Goal: Information Seeking & Learning: Check status

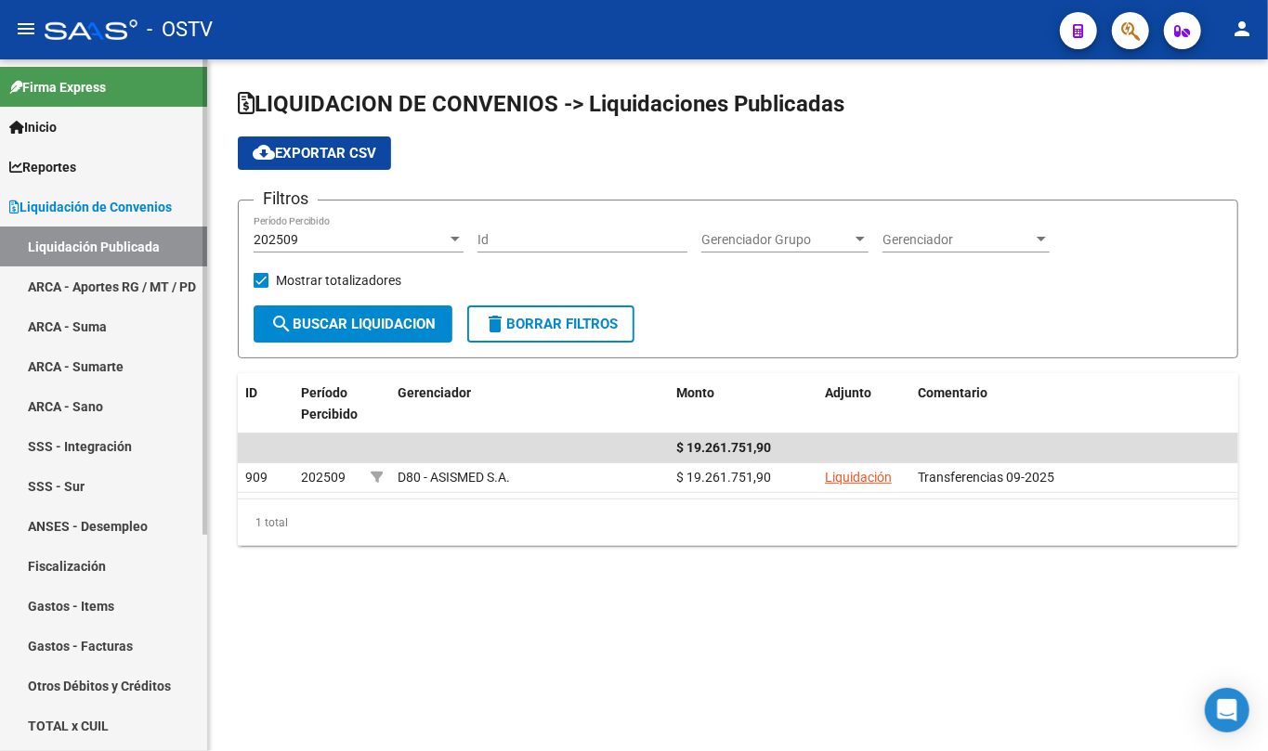
click at [139, 217] on link "Liquidación de Convenios" at bounding box center [103, 207] width 207 height 40
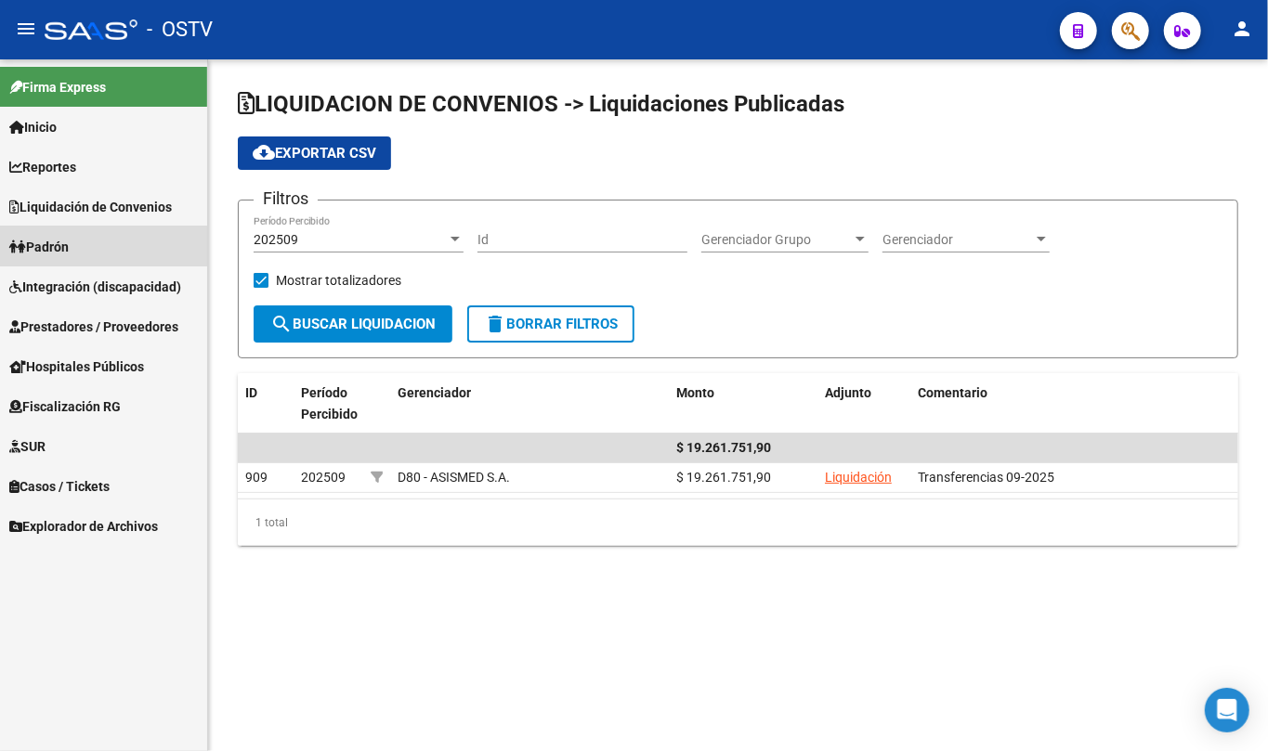
click at [89, 246] on link "Padrón" at bounding box center [103, 247] width 207 height 40
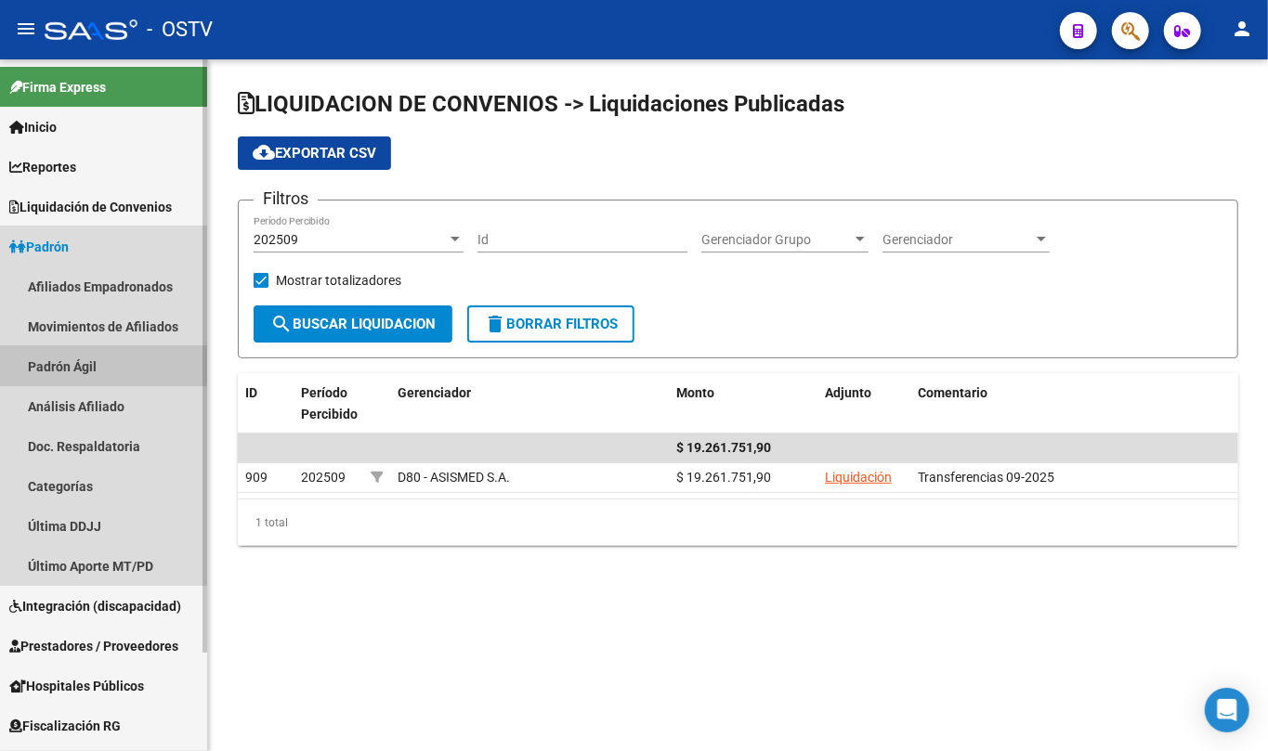
click at [90, 362] on link "Padrón Ágil" at bounding box center [103, 366] width 207 height 40
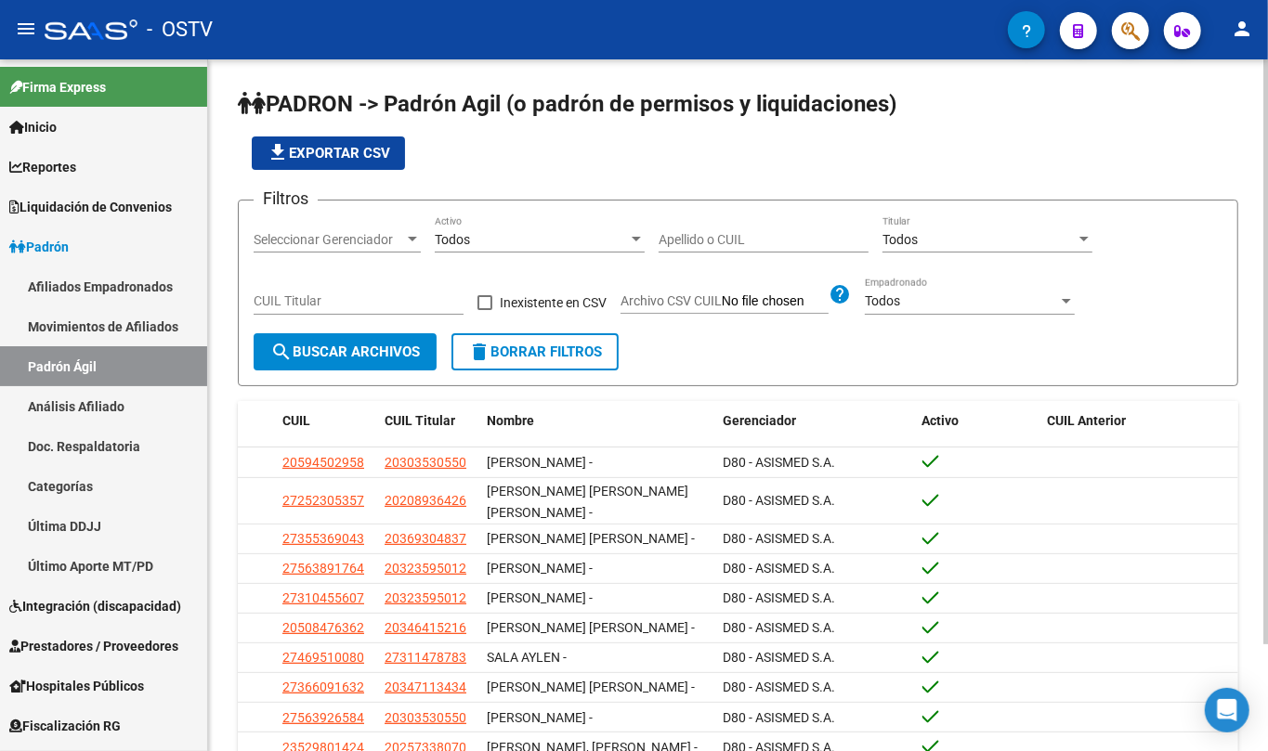
click at [725, 243] on input "Apellido o CUIL" at bounding box center [763, 240] width 210 height 16
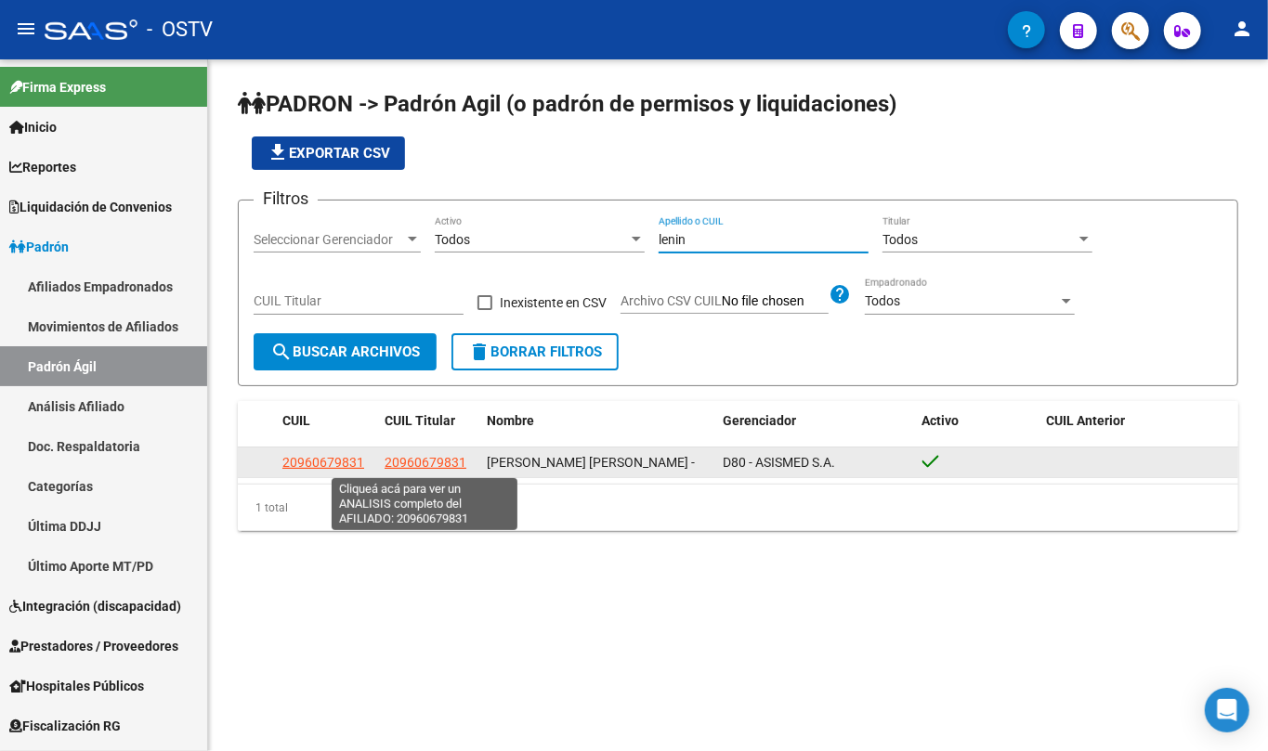
type input "lenin"
click at [440, 458] on span "20960679831" at bounding box center [425, 462] width 82 height 15
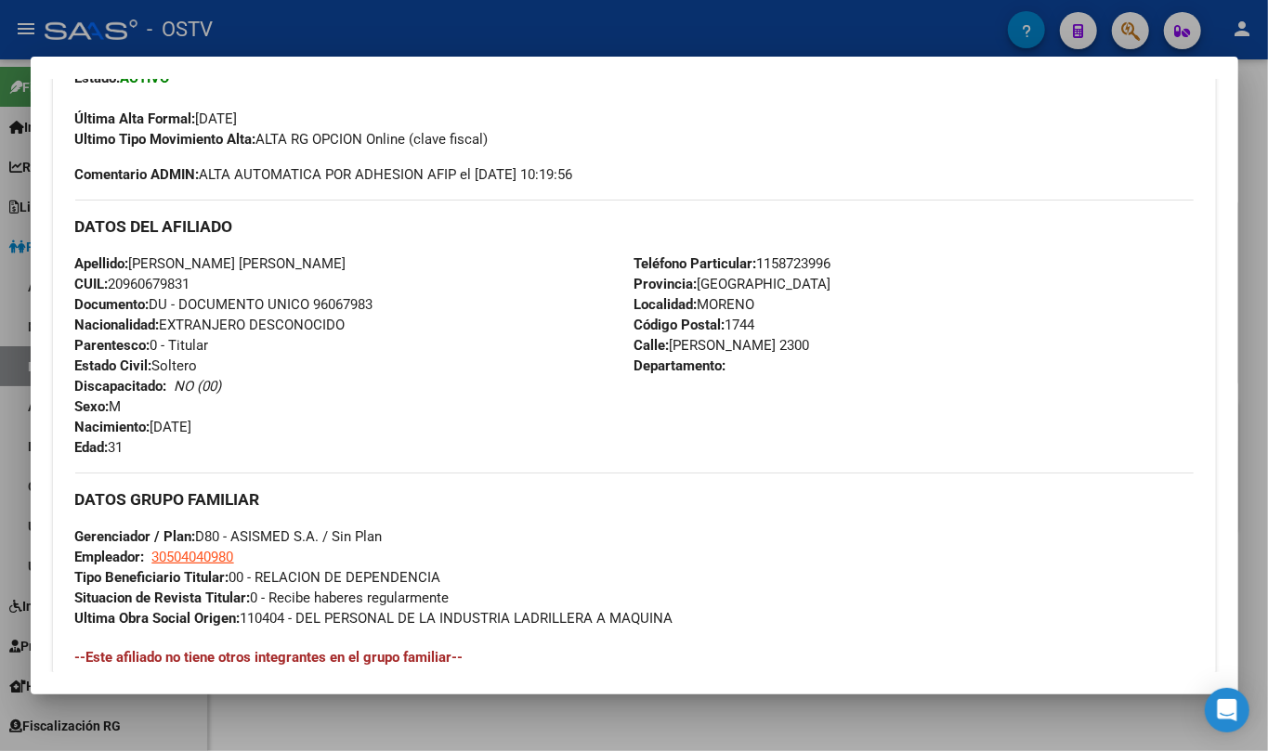
scroll to position [799, 0]
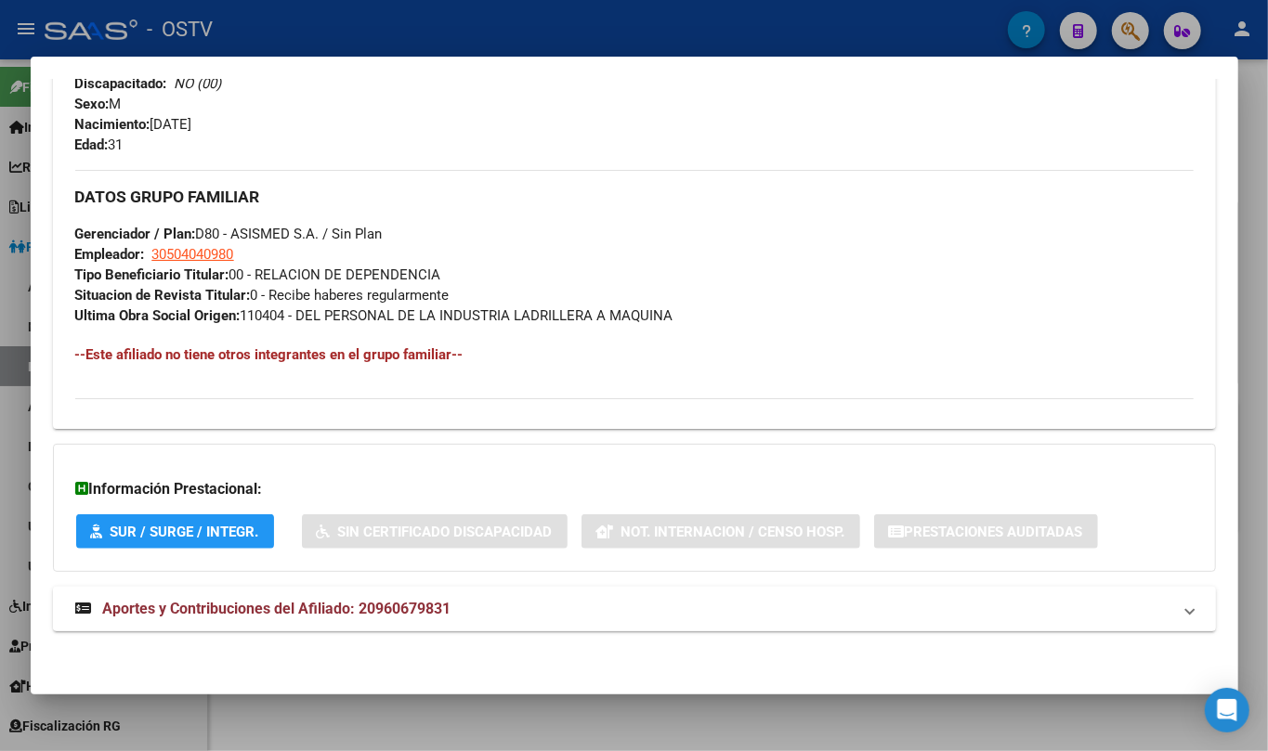
click at [410, 595] on mat-expansion-panel-header "Aportes y Contribuciones del Afiliado: 20960679831" at bounding box center [634, 609] width 1163 height 45
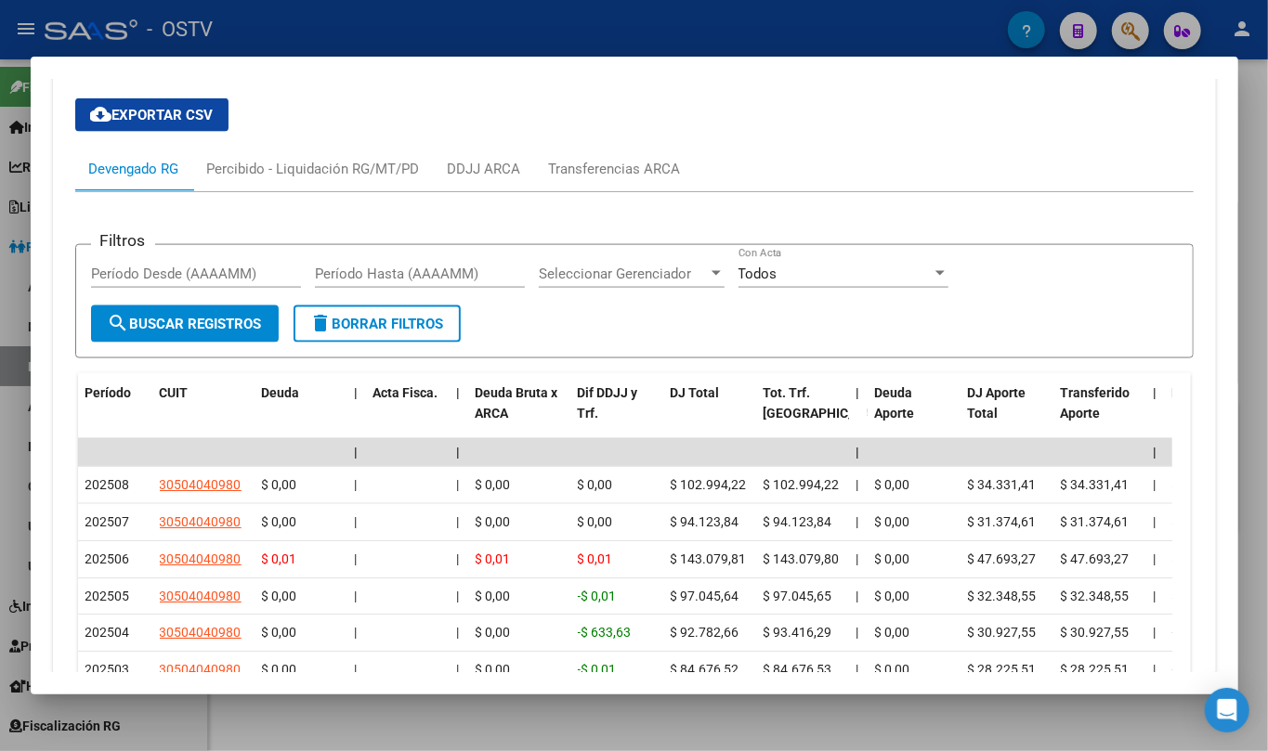
scroll to position [1605, 0]
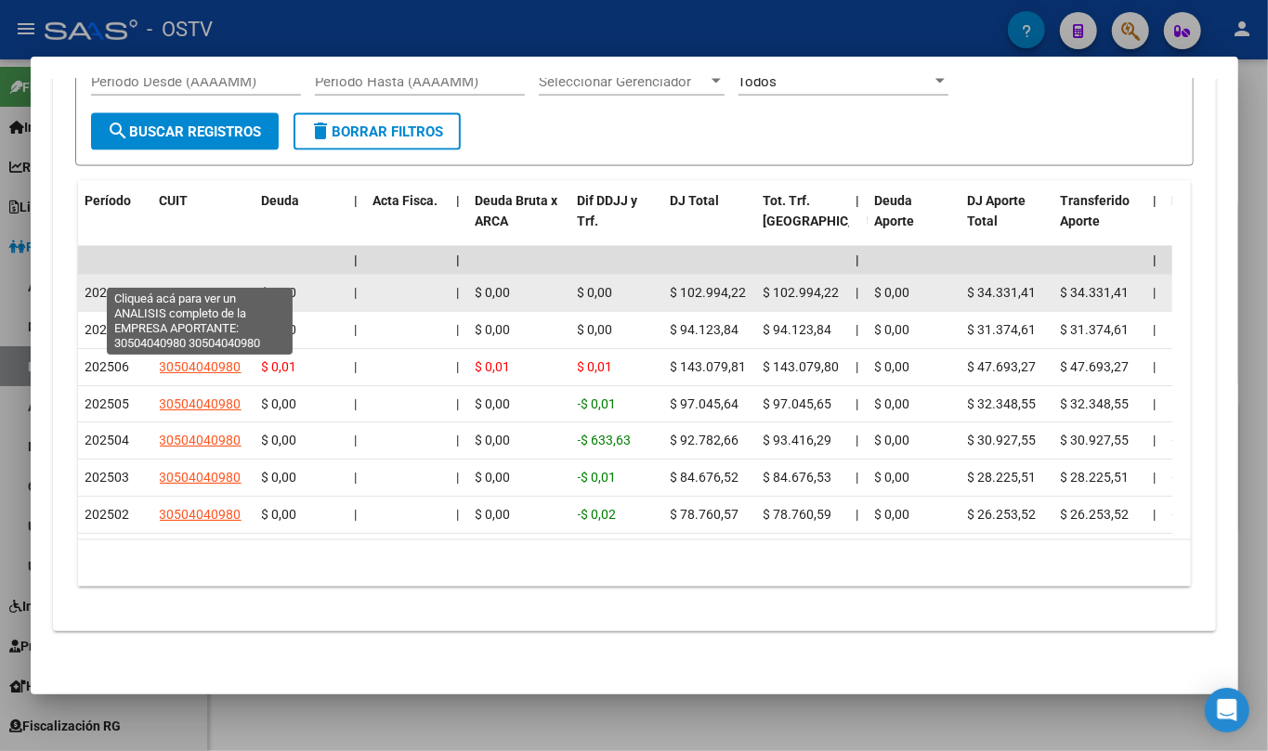
click at [225, 285] on span "30504040980" at bounding box center [201, 292] width 82 height 15
type textarea "30504040980"
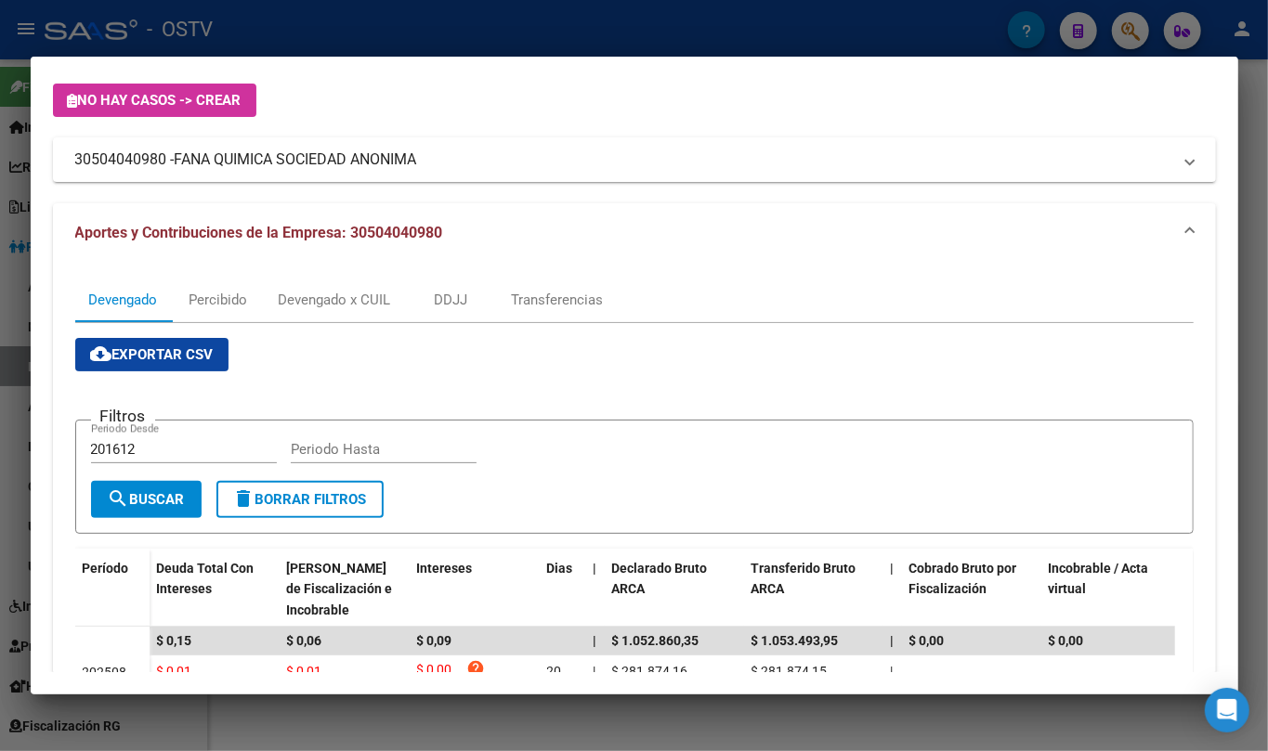
scroll to position [0, 0]
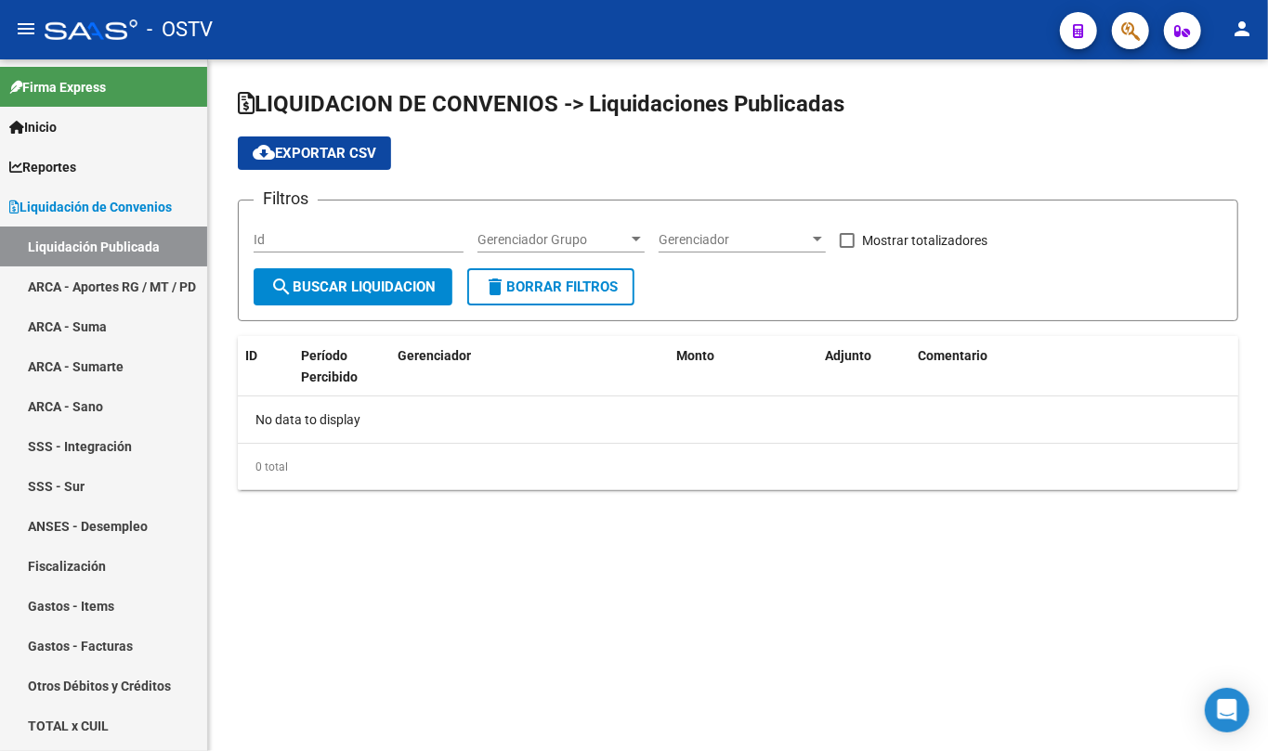
checkbox input "true"
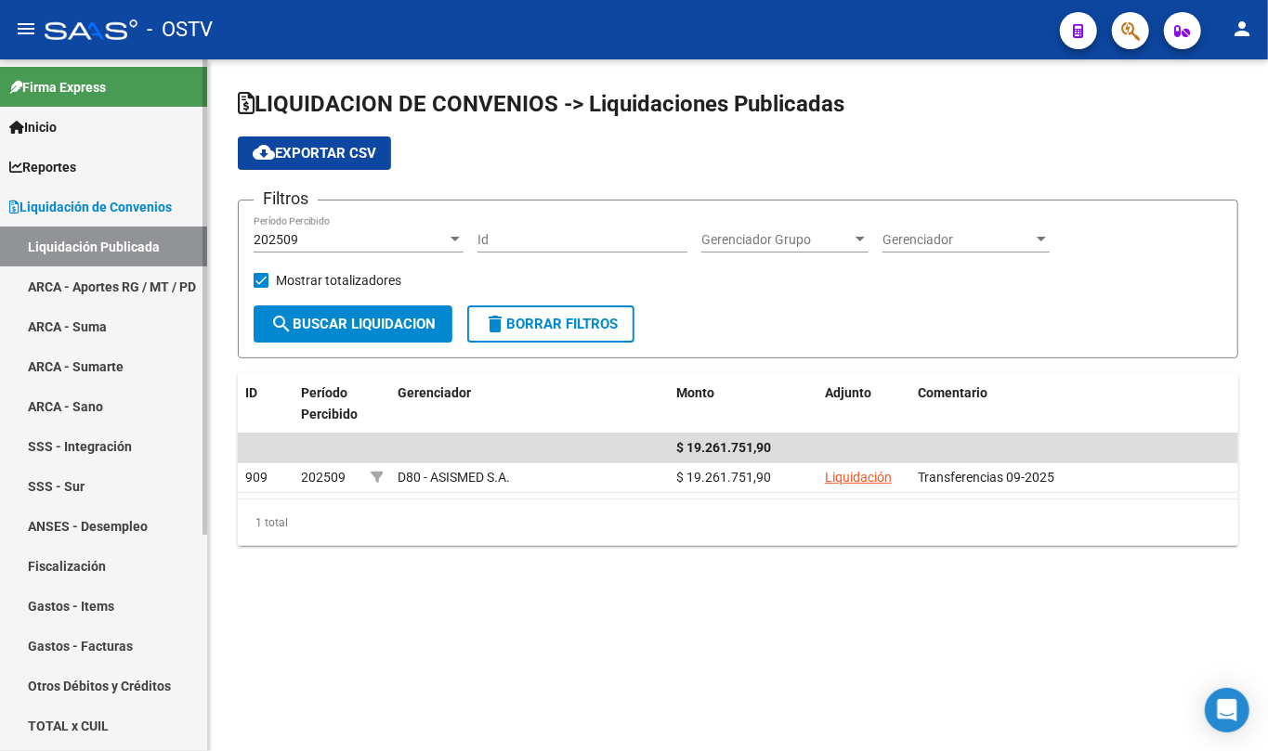
click at [35, 212] on span "Liquidación de Convenios" at bounding box center [90, 207] width 163 height 20
click at [76, 223] on link "Liquidación de Convenios" at bounding box center [103, 207] width 207 height 40
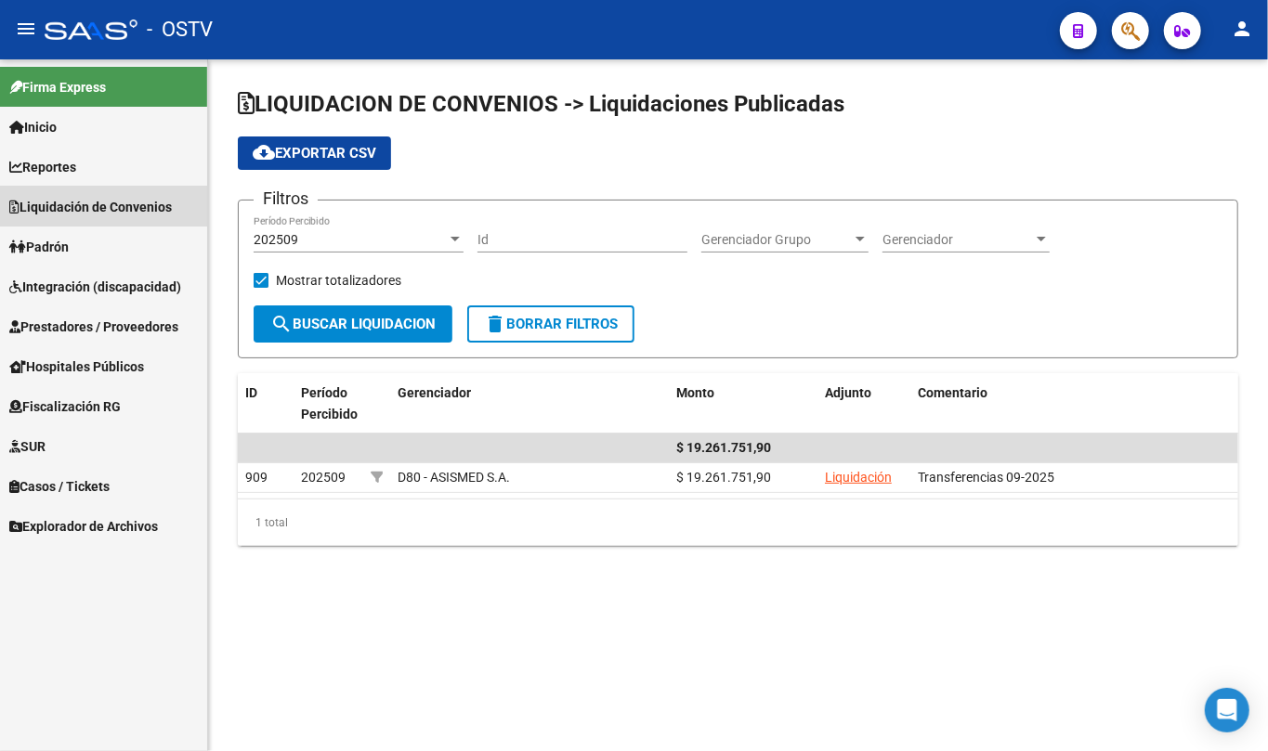
click at [76, 236] on link "Liquidación Publicada" at bounding box center [103, 247] width 207 height 40
click at [69, 247] on span "Padrón" at bounding box center [38, 247] width 59 height 20
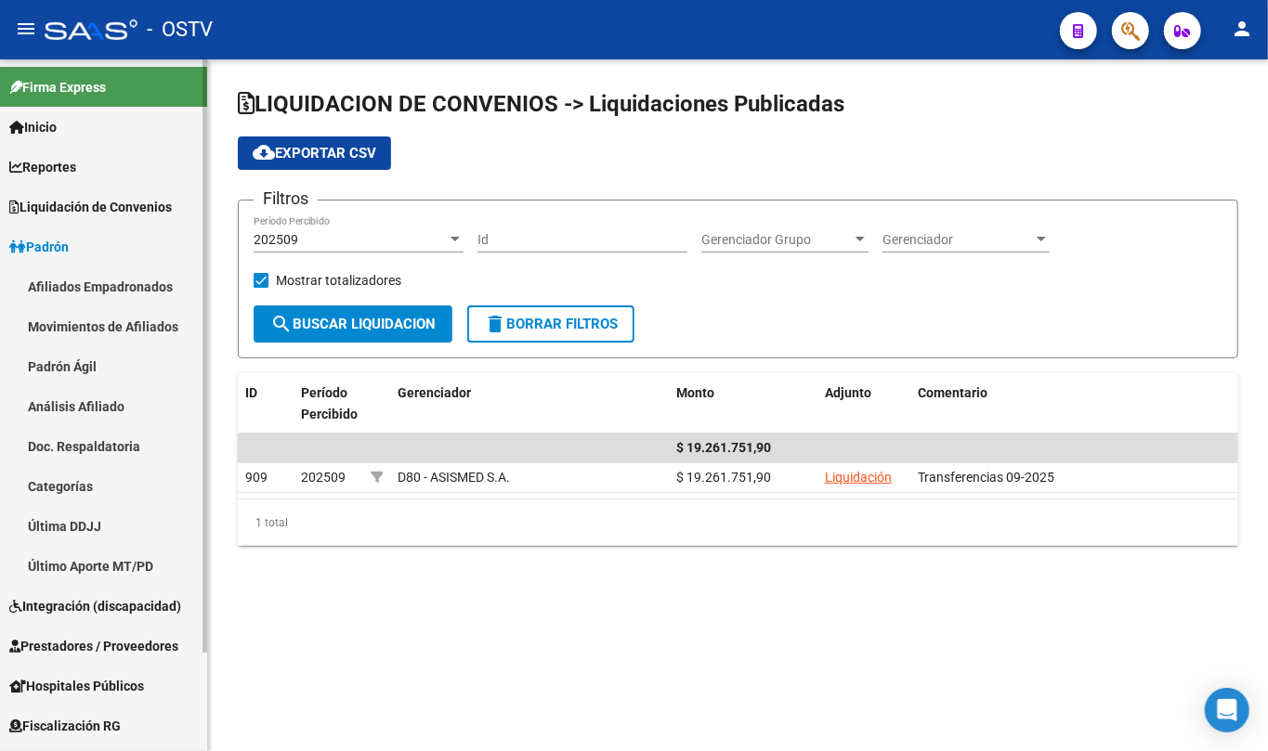
click at [83, 353] on link "Padrón Ágil" at bounding box center [103, 366] width 207 height 40
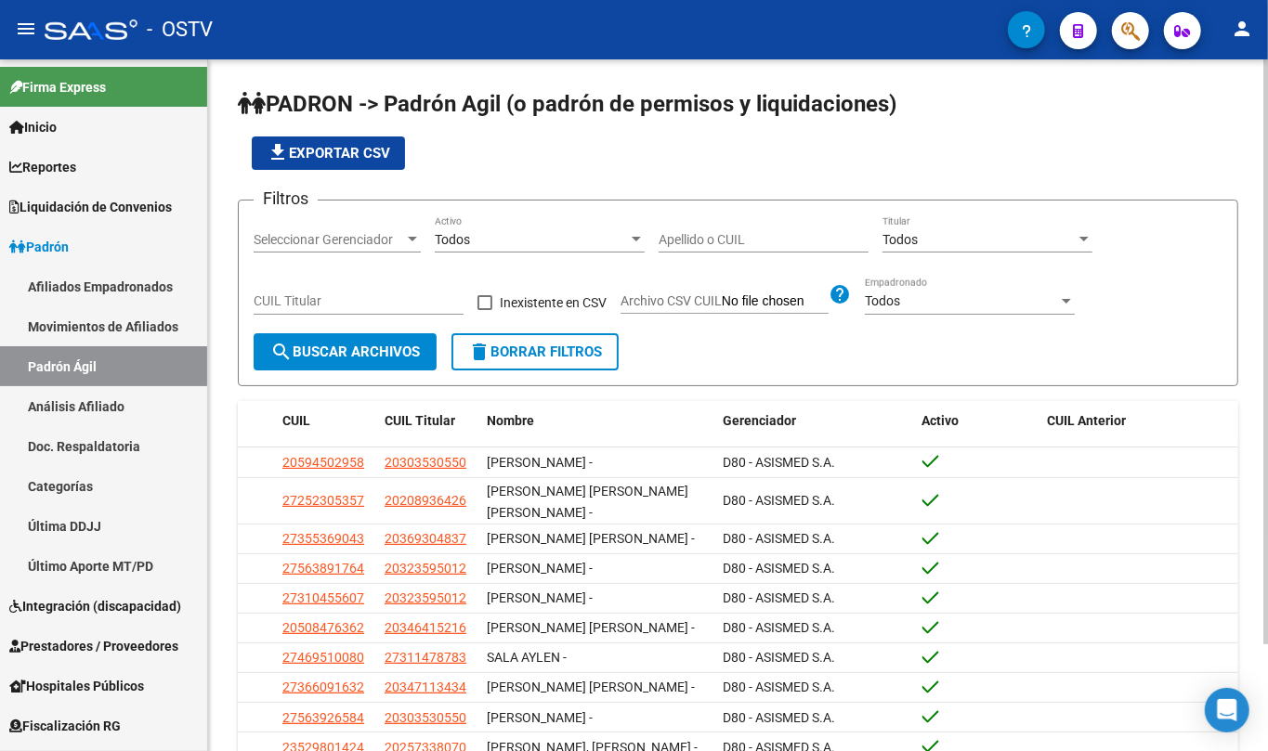
click at [680, 239] on input "Apellido o CUIL" at bounding box center [763, 240] width 210 height 16
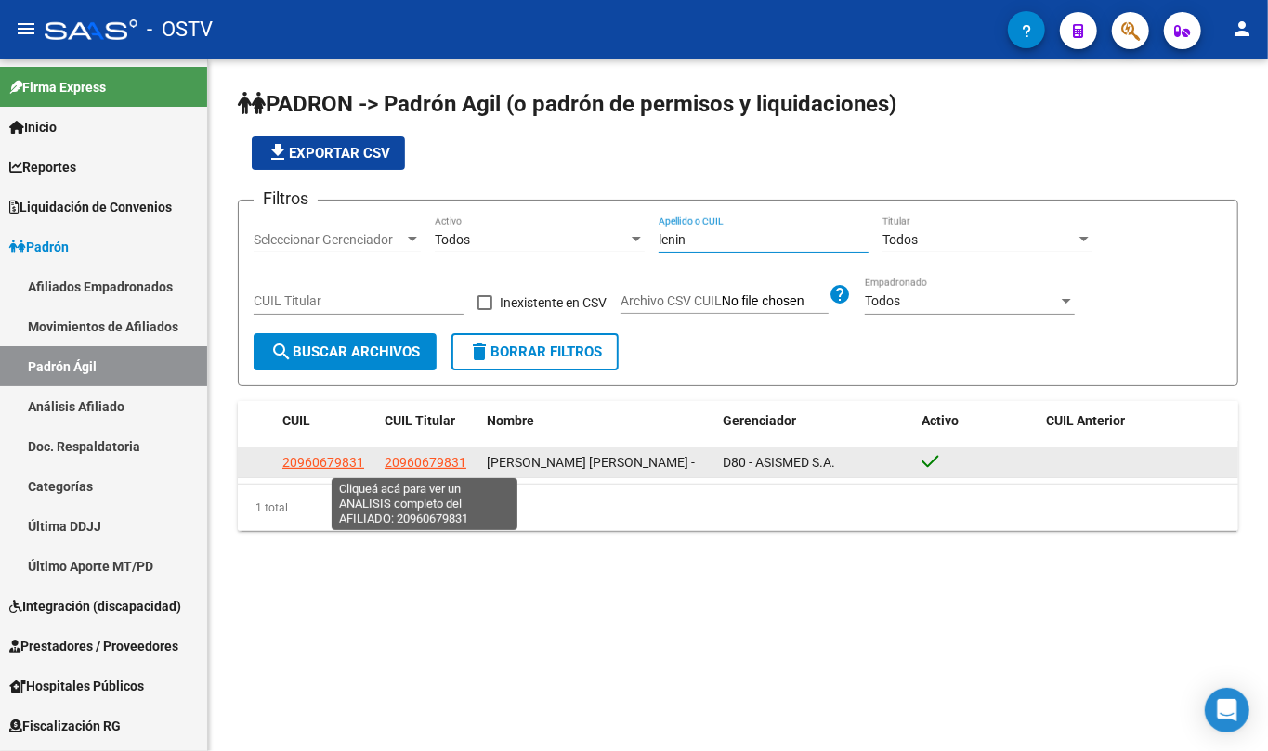
type input "lenin"
click at [442, 466] on span "20960679831" at bounding box center [425, 462] width 82 height 15
type textarea "20960679831"
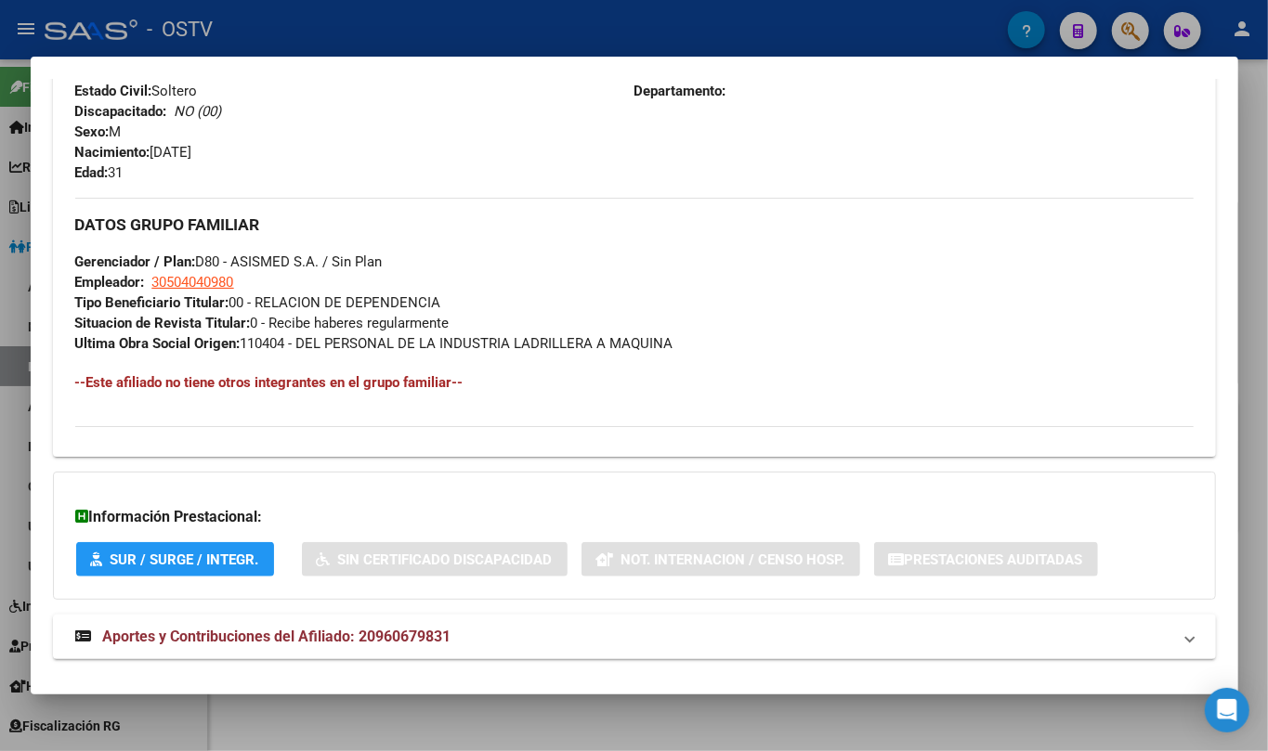
scroll to position [799, 0]
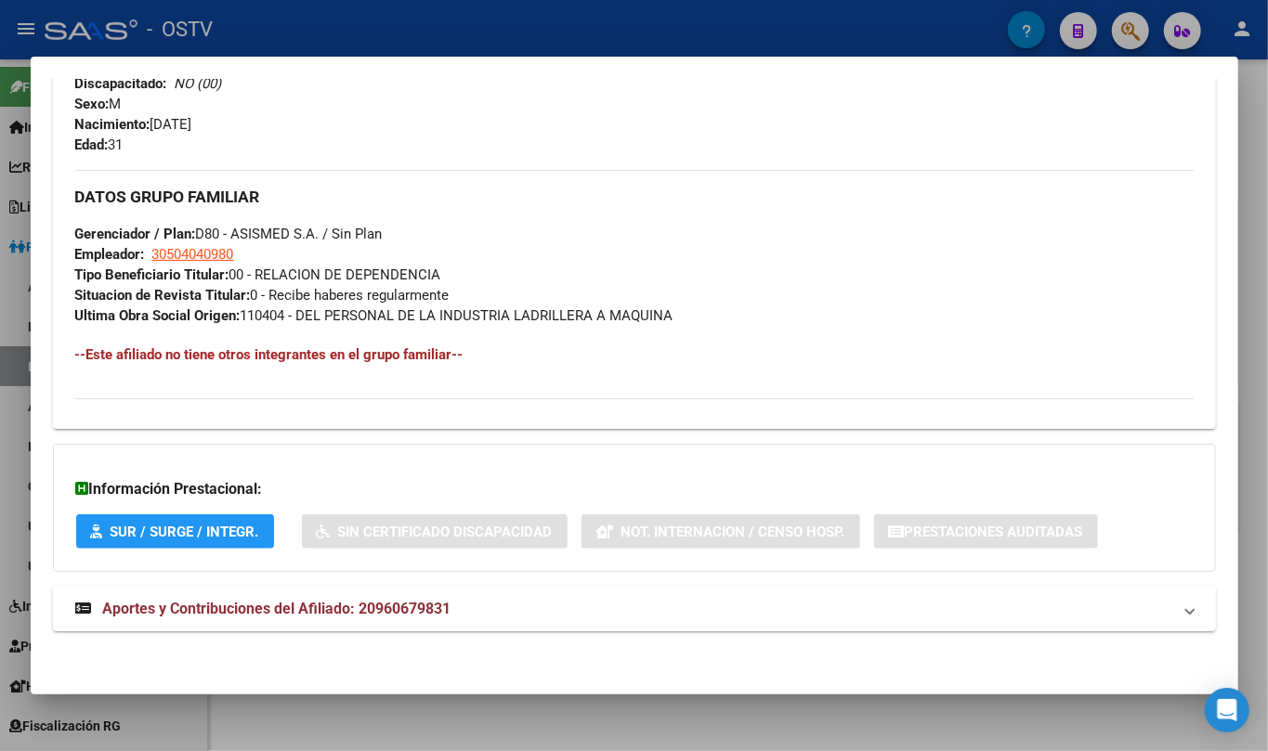
click at [339, 610] on span "Aportes y Contribuciones del Afiliado: 20960679831" at bounding box center [277, 609] width 348 height 18
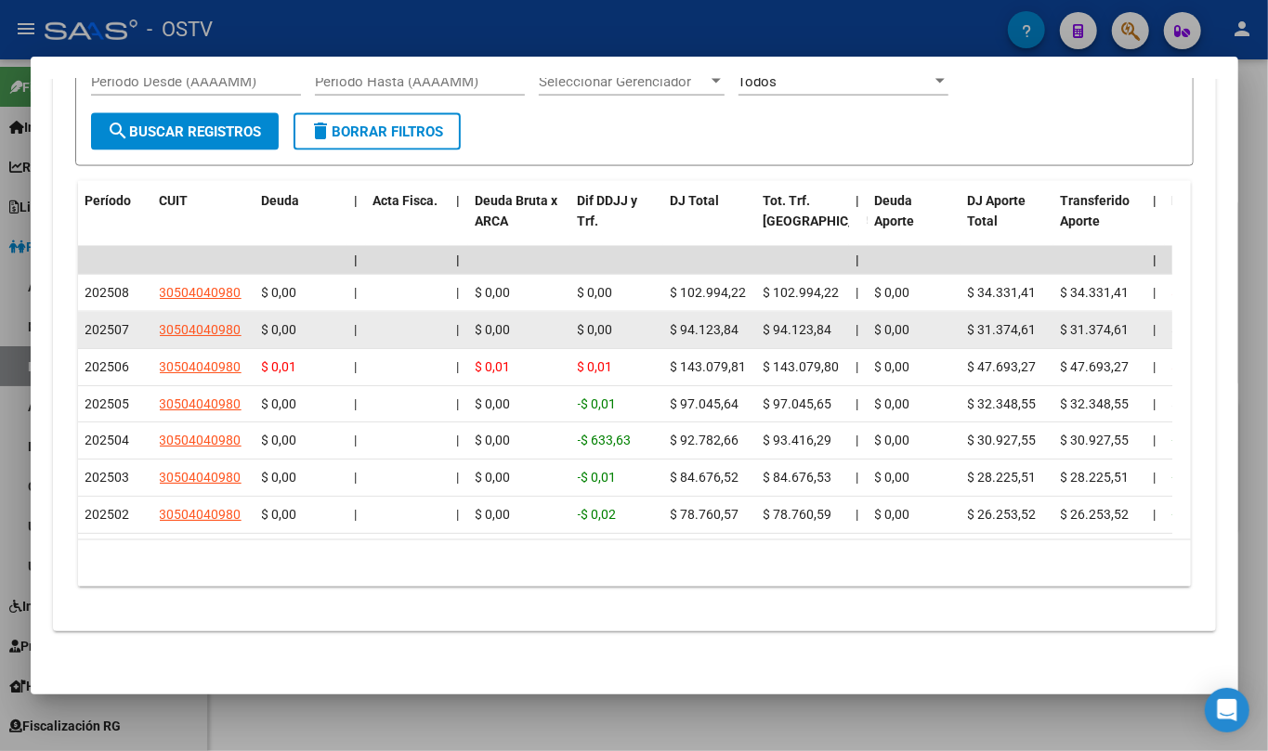
scroll to position [1233, 0]
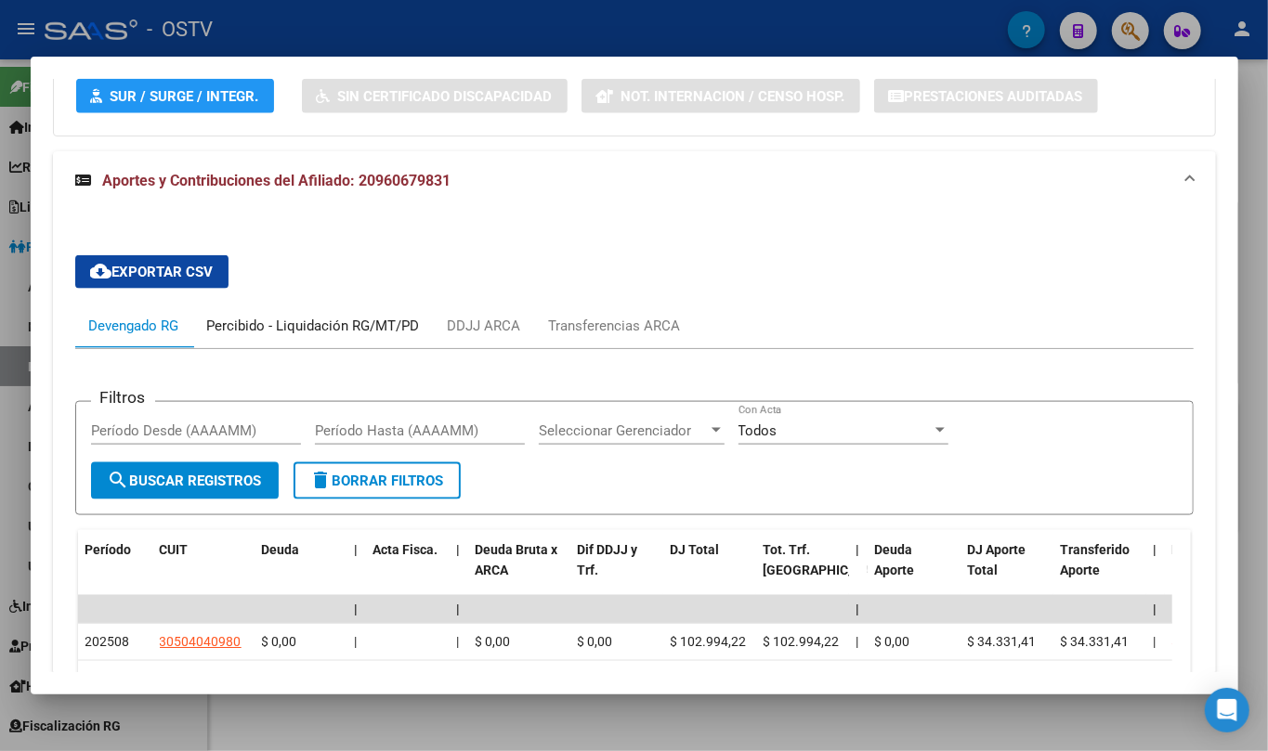
click at [283, 318] on div "Percibido - Liquidación RG/MT/PD" at bounding box center [313, 326] width 213 height 20
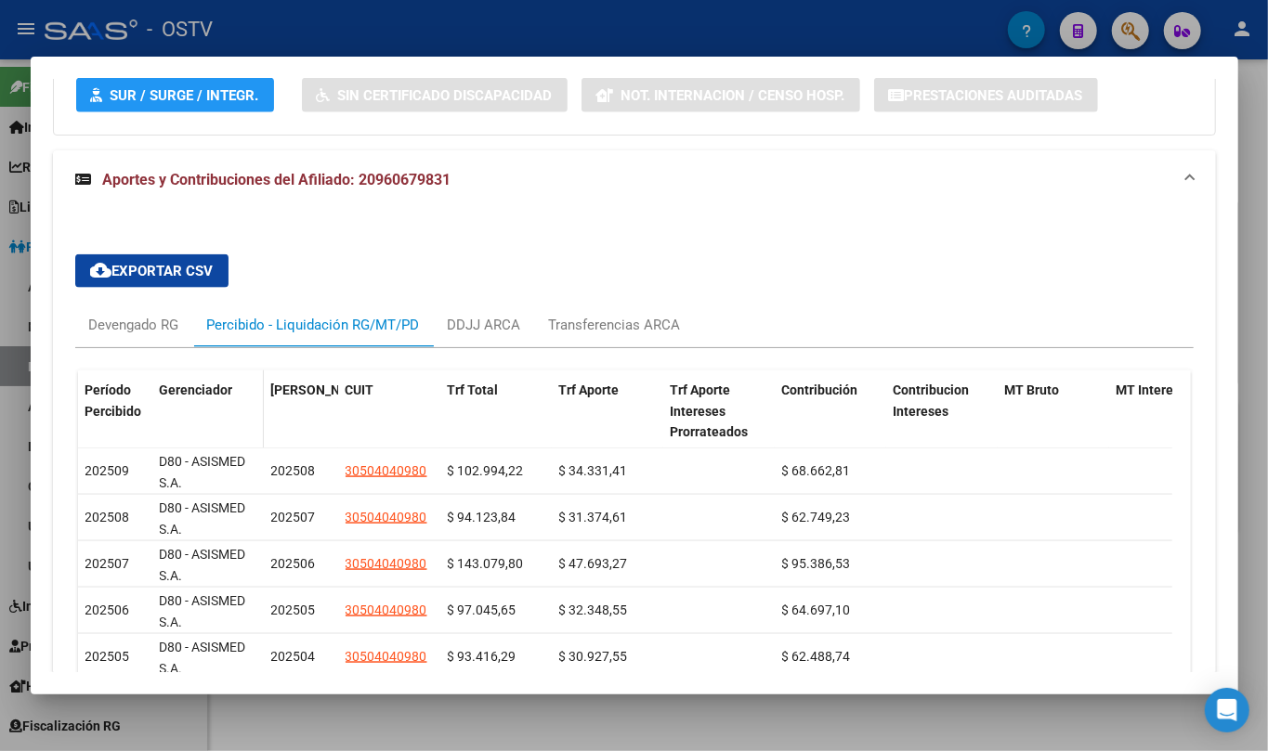
scroll to position [985, 0]
